Goal: Task Accomplishment & Management: Manage account settings

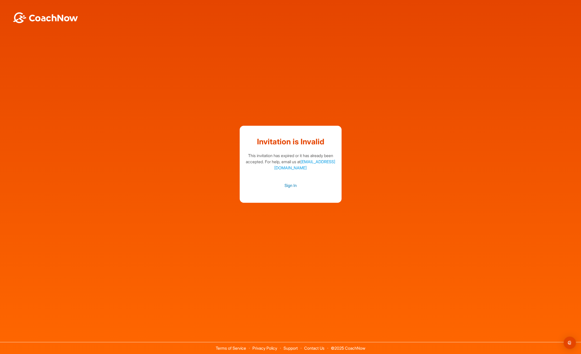
click at [294, 186] on link "Sign In" at bounding box center [291, 185] width 92 height 7
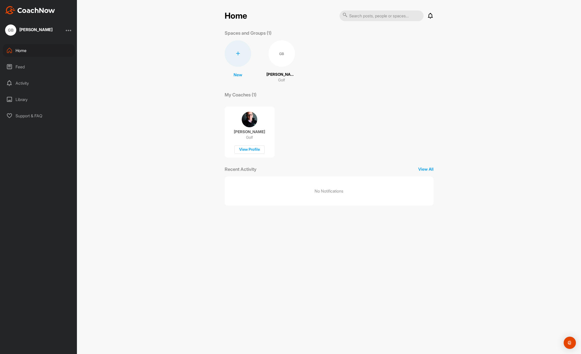
click at [32, 29] on div "[PERSON_NAME]" at bounding box center [35, 30] width 33 height 4
click at [76, 30] on div "GB [PERSON_NAME]" at bounding box center [38, 29] width 77 height 11
click at [67, 30] on div at bounding box center [69, 30] width 6 height 6
click at [61, 41] on div "Account Settings" at bounding box center [53, 44] width 40 height 16
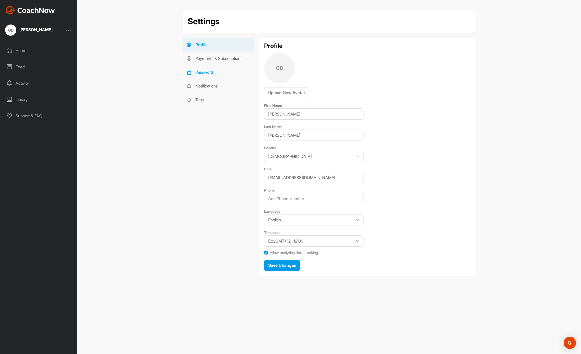
click at [212, 67] on link "Password" at bounding box center [219, 72] width 72 height 14
